Goal: Transaction & Acquisition: Purchase product/service

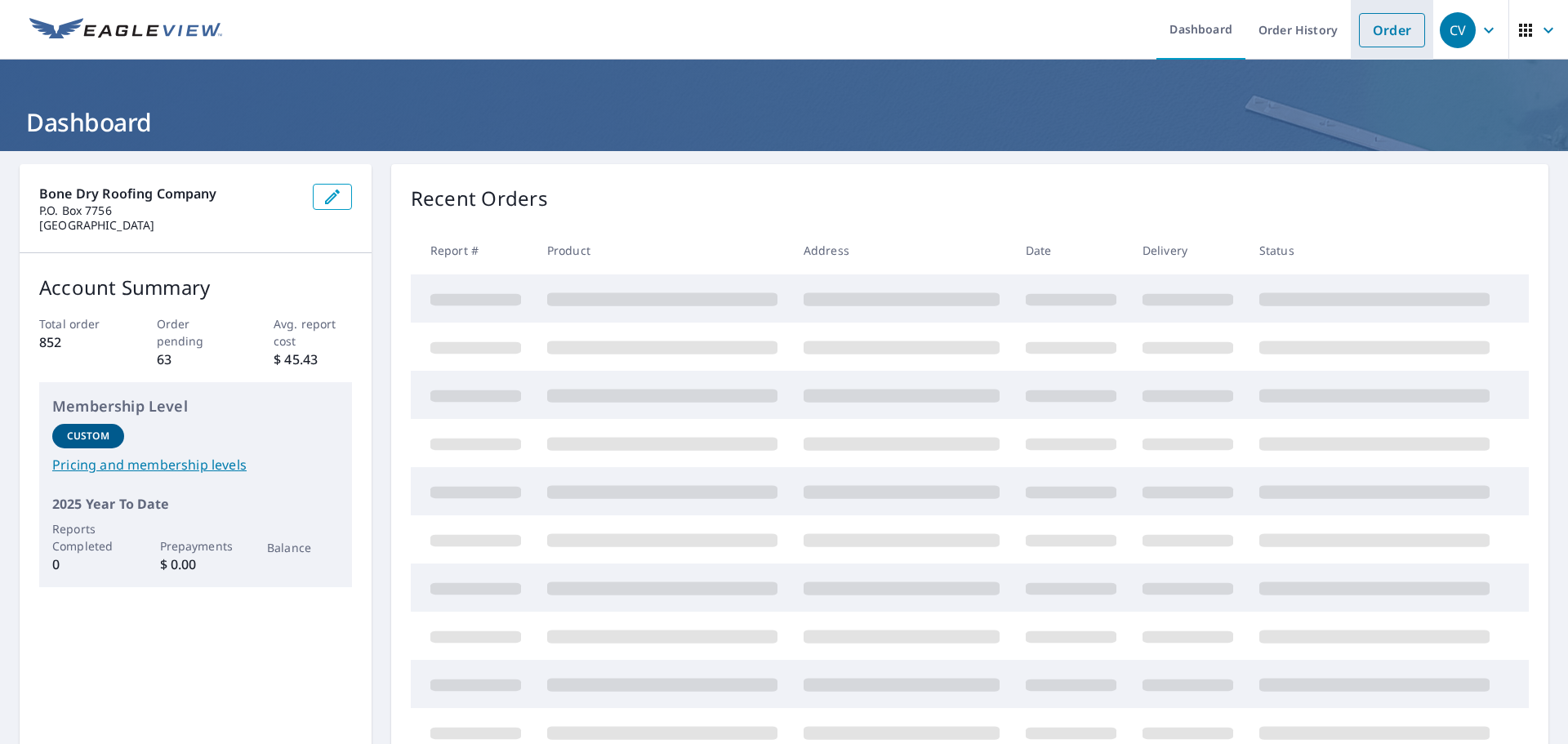
click at [1367, 35] on link "Order" at bounding box center [1392, 31] width 66 height 35
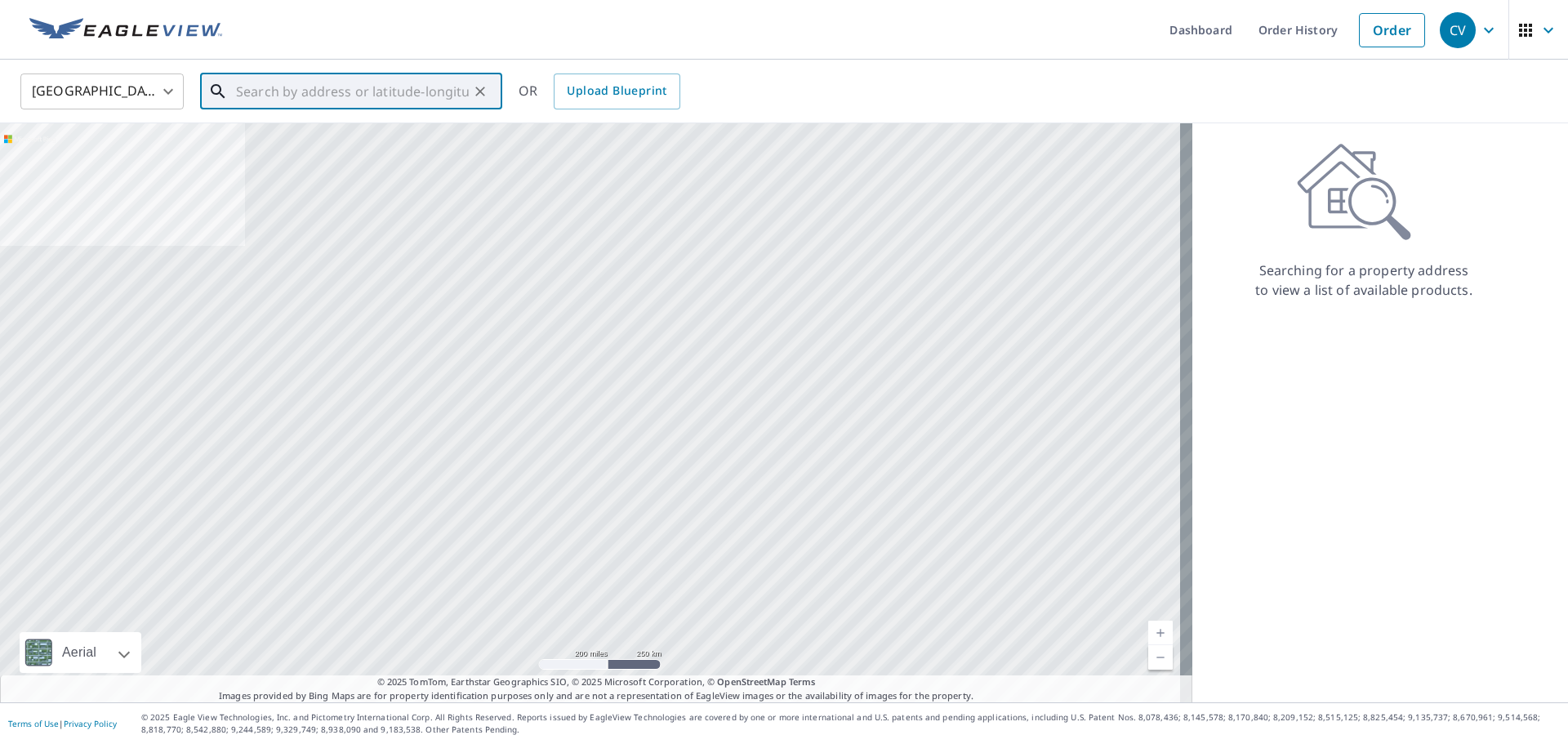
click at [278, 98] on input "text" at bounding box center [352, 92] width 233 height 46
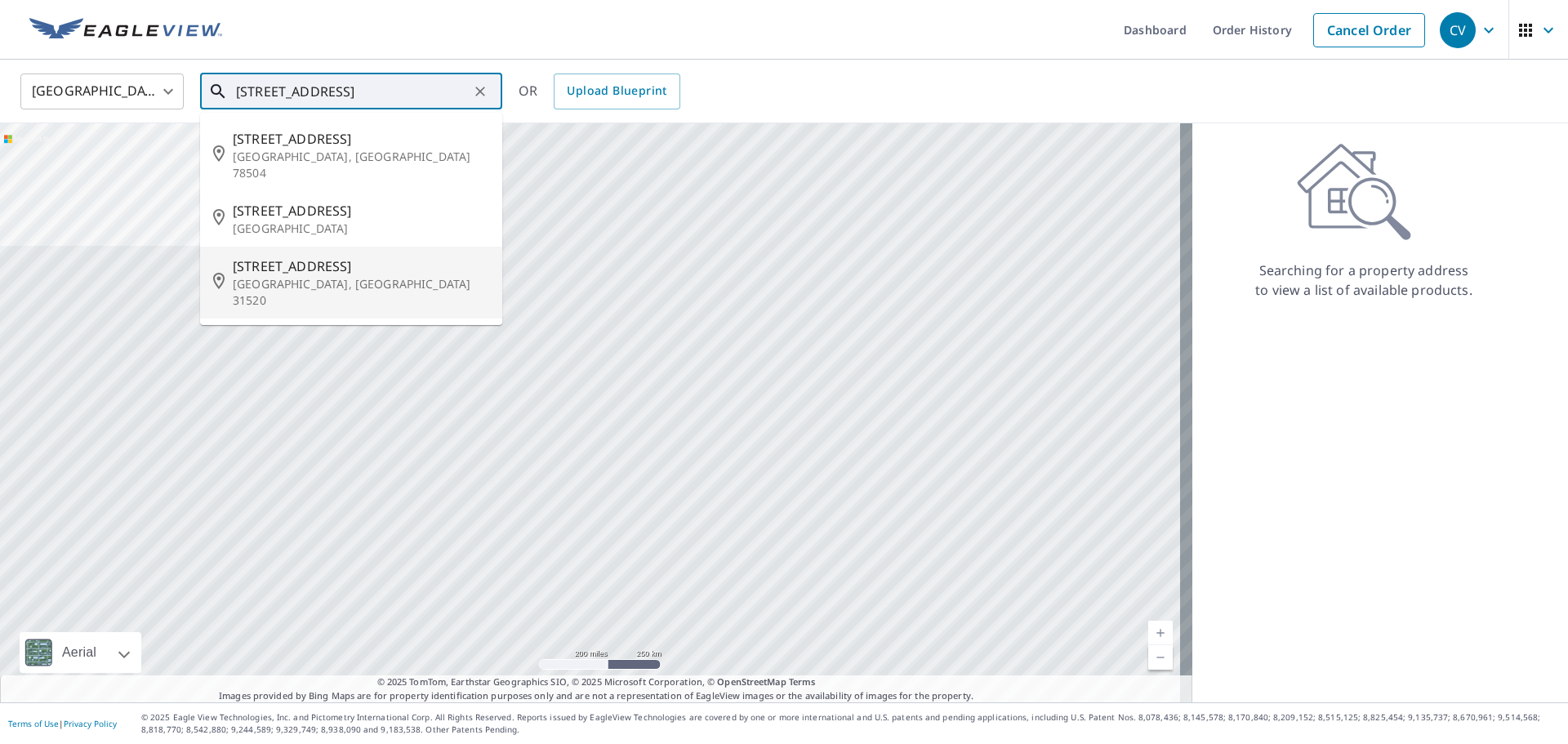
click at [267, 276] on p "[GEOGRAPHIC_DATA], [GEOGRAPHIC_DATA] 31520" at bounding box center [361, 292] width 256 height 33
type input "[STREET_ADDRESS]"
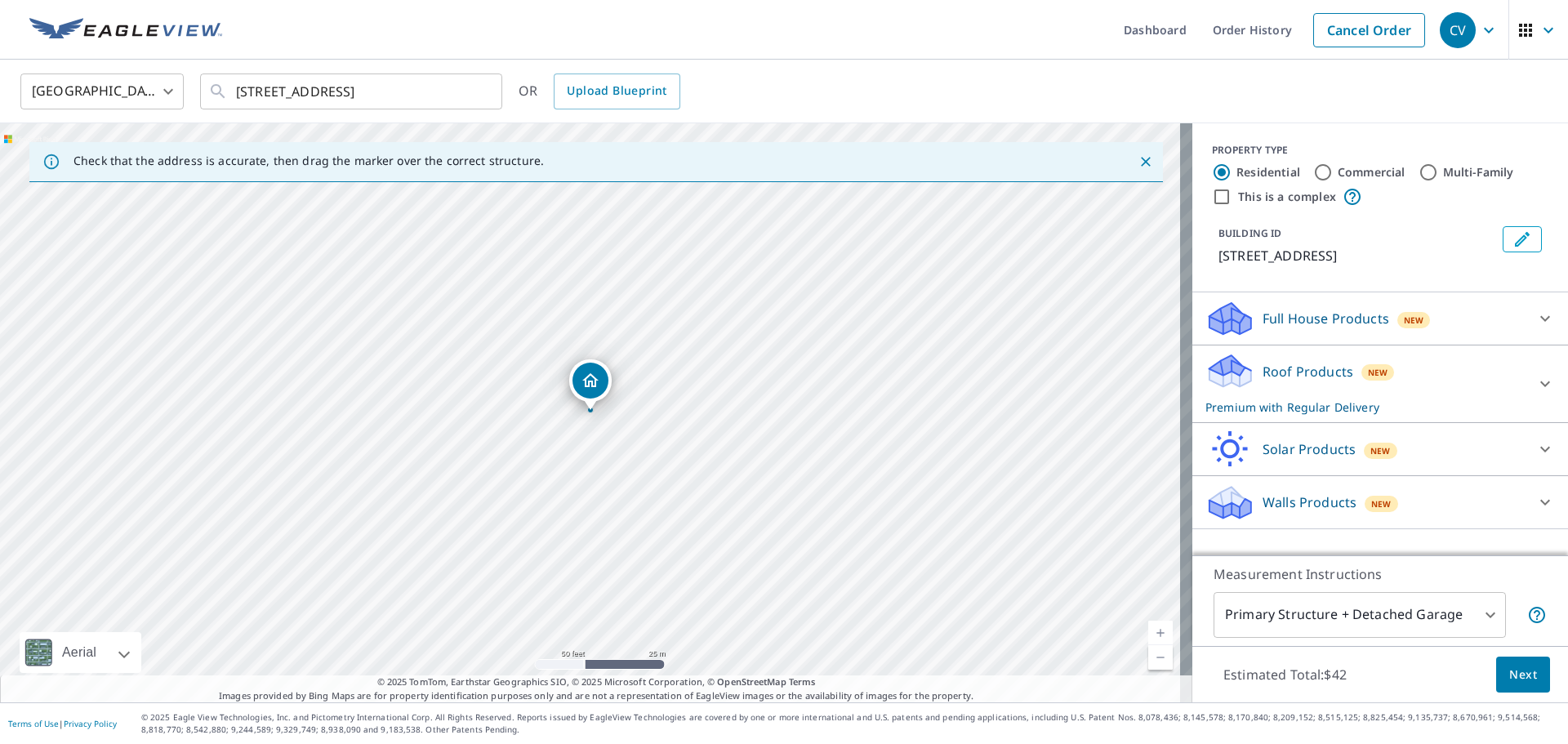
click at [1512, 671] on span "Next" at bounding box center [1523, 674] width 28 height 20
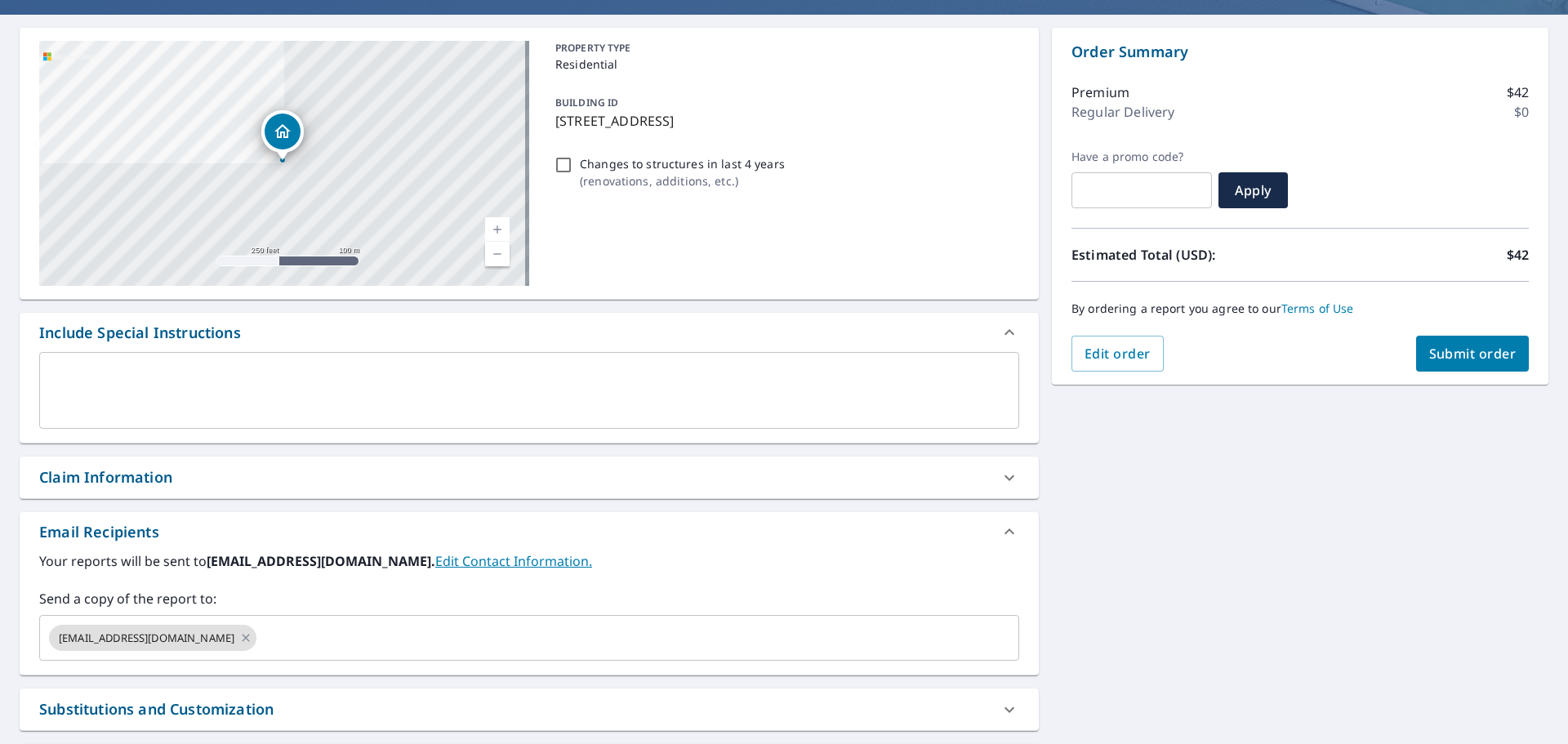
scroll to position [284, 0]
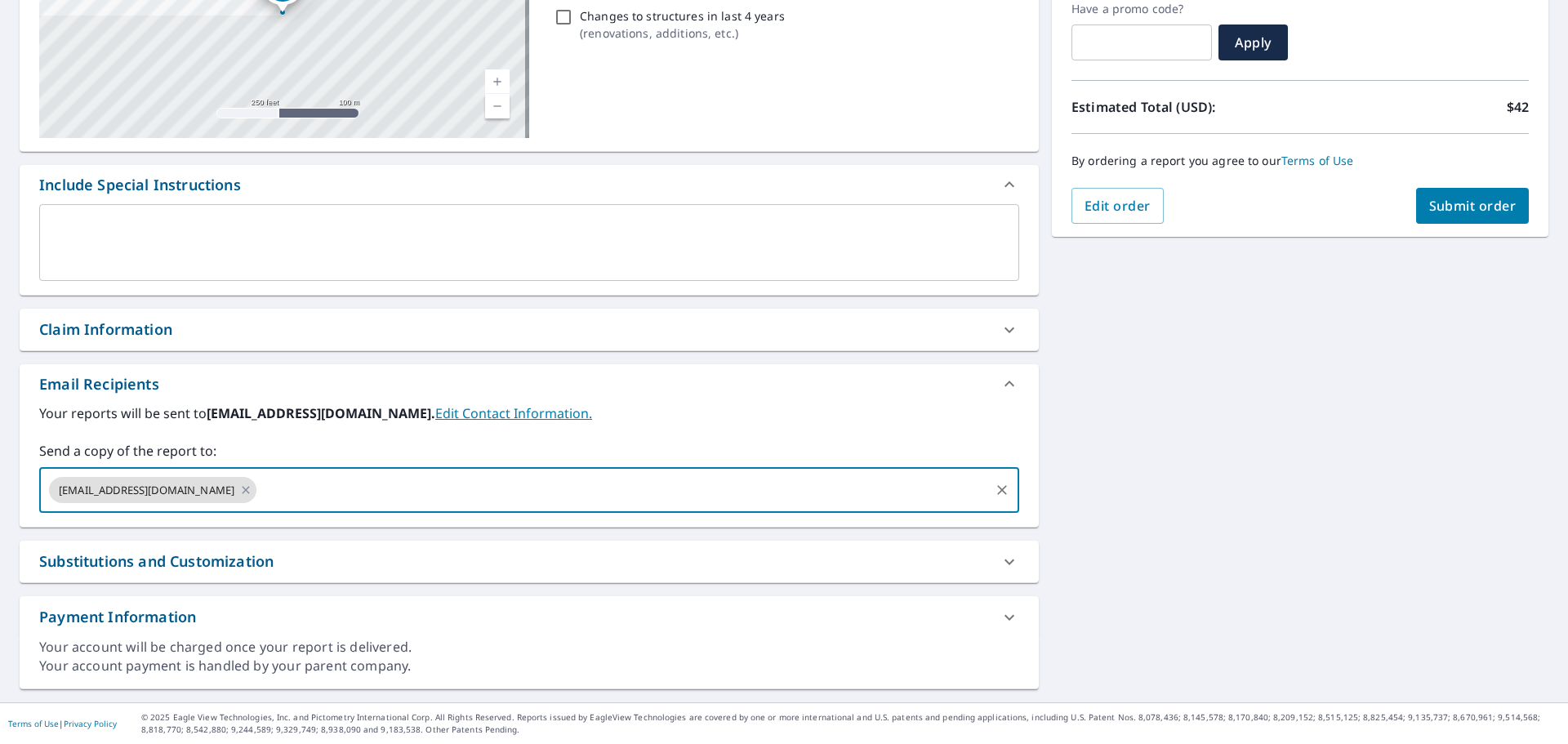
click at [356, 477] on input "text" at bounding box center [623, 490] width 729 height 31
type input "[EMAIL_ADDRESS][DOMAIN_NAME]"
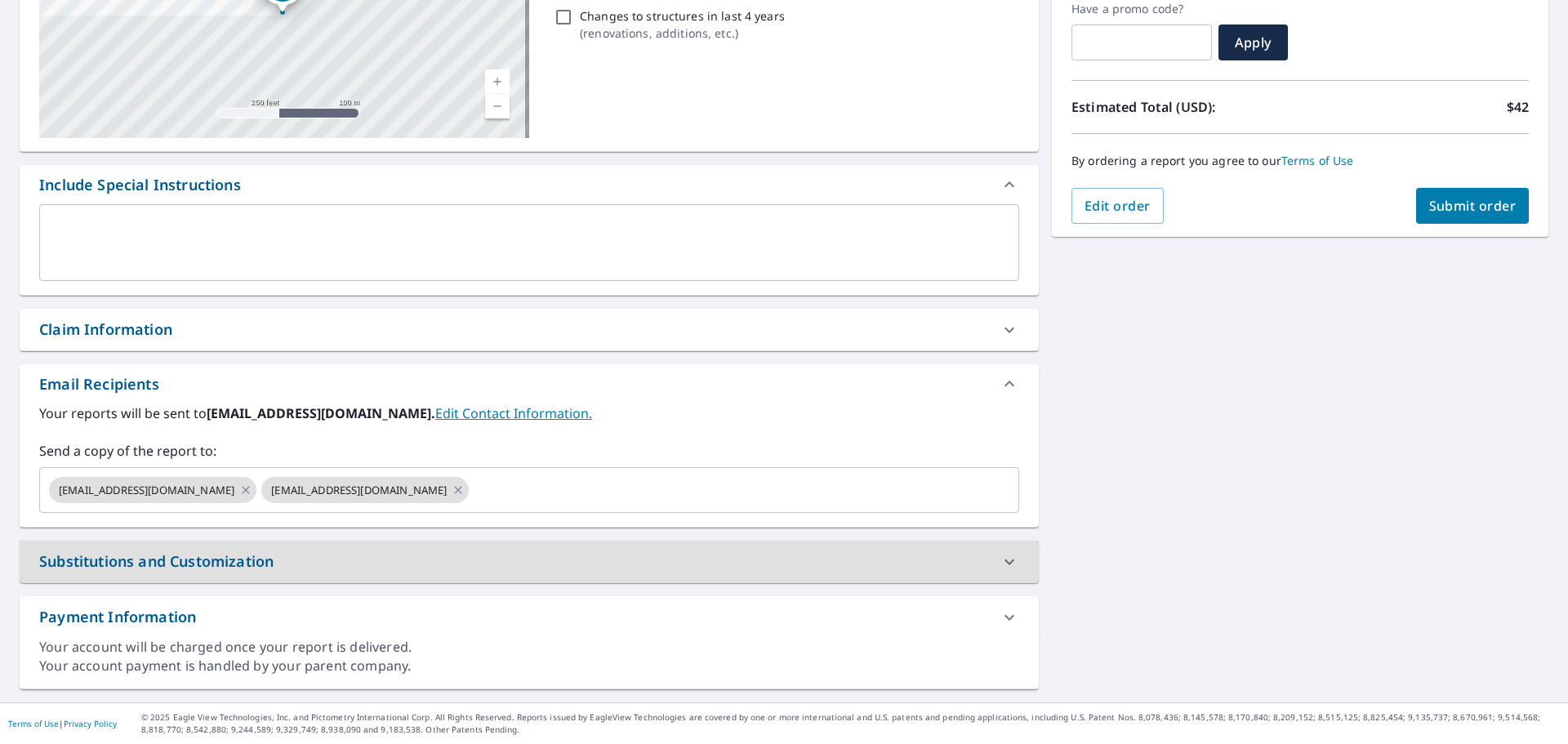
scroll to position [39, 0]
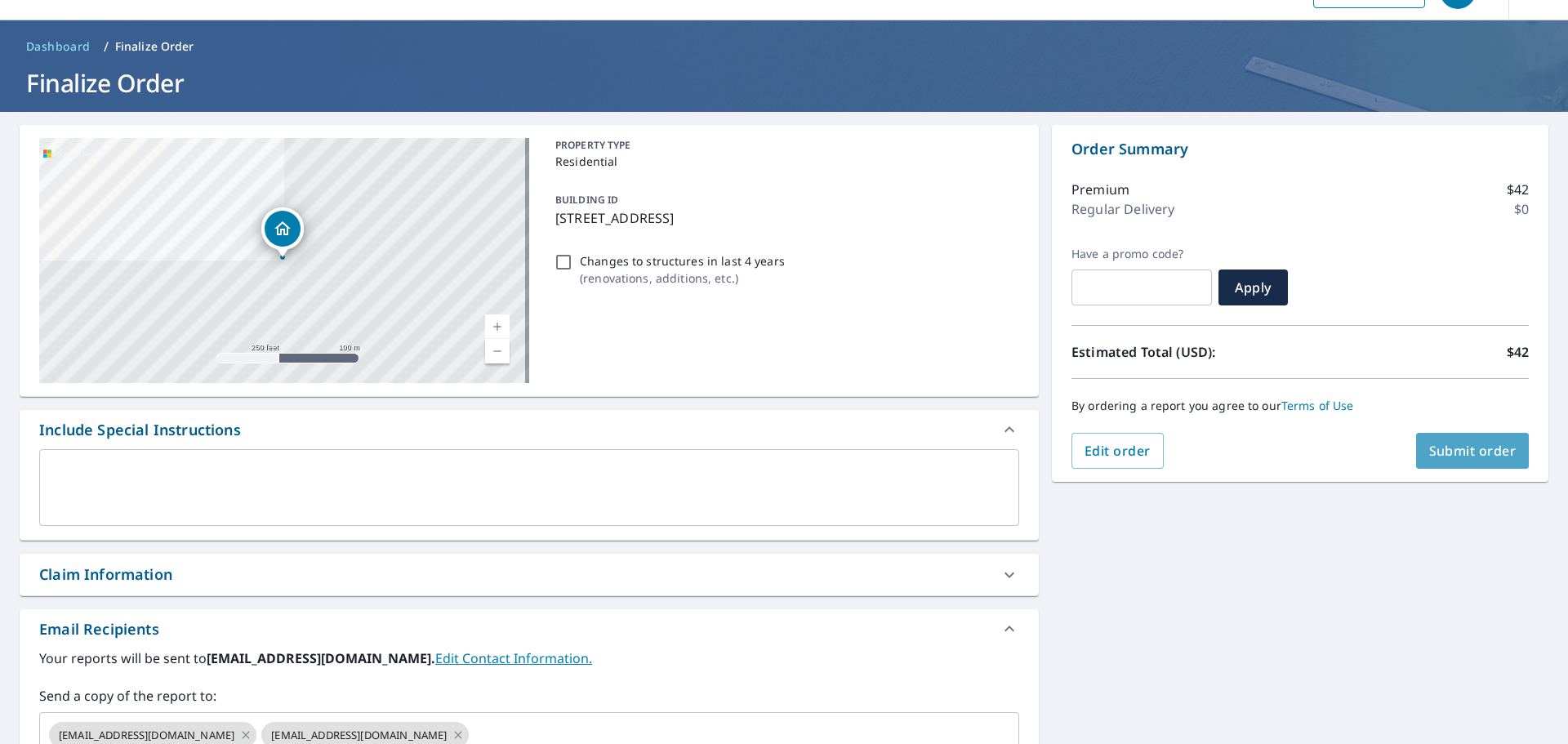
click at [1447, 439] on button "Submit order" at bounding box center [1473, 450] width 113 height 35
